Goal: Find specific page/section: Find specific page/section

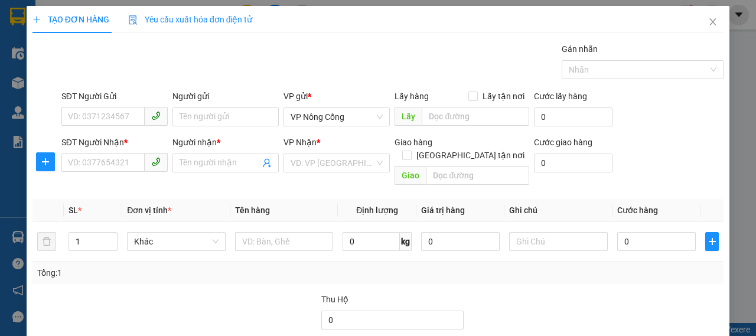
click at [669, 293] on div at bounding box center [667, 313] width 116 height 41
click at [710, 22] on icon "close" at bounding box center [713, 21] width 6 height 7
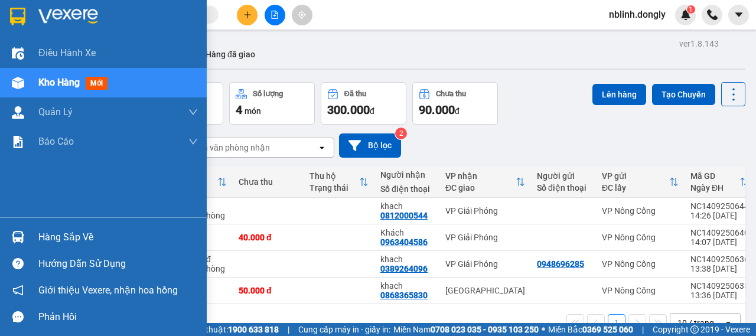
click at [64, 17] on img at bounding box center [68, 17] width 60 height 18
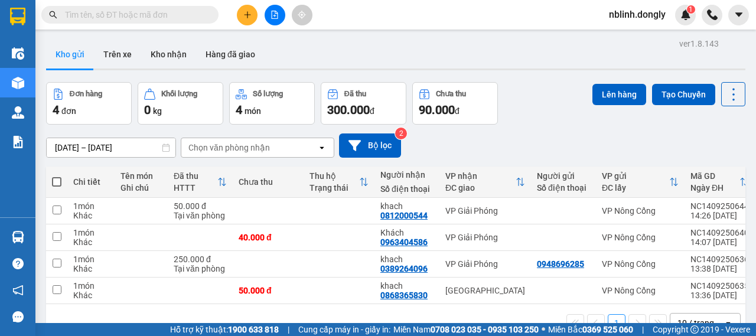
click at [662, 126] on div "[DATE] – [DATE] Press the down arrow key to interact with the calendar and sele…" at bounding box center [395, 146] width 699 height 42
click at [638, 122] on div "Lên hàng Tạo Chuyến" at bounding box center [668, 103] width 153 height 43
